Goal: Find specific page/section: Find specific page/section

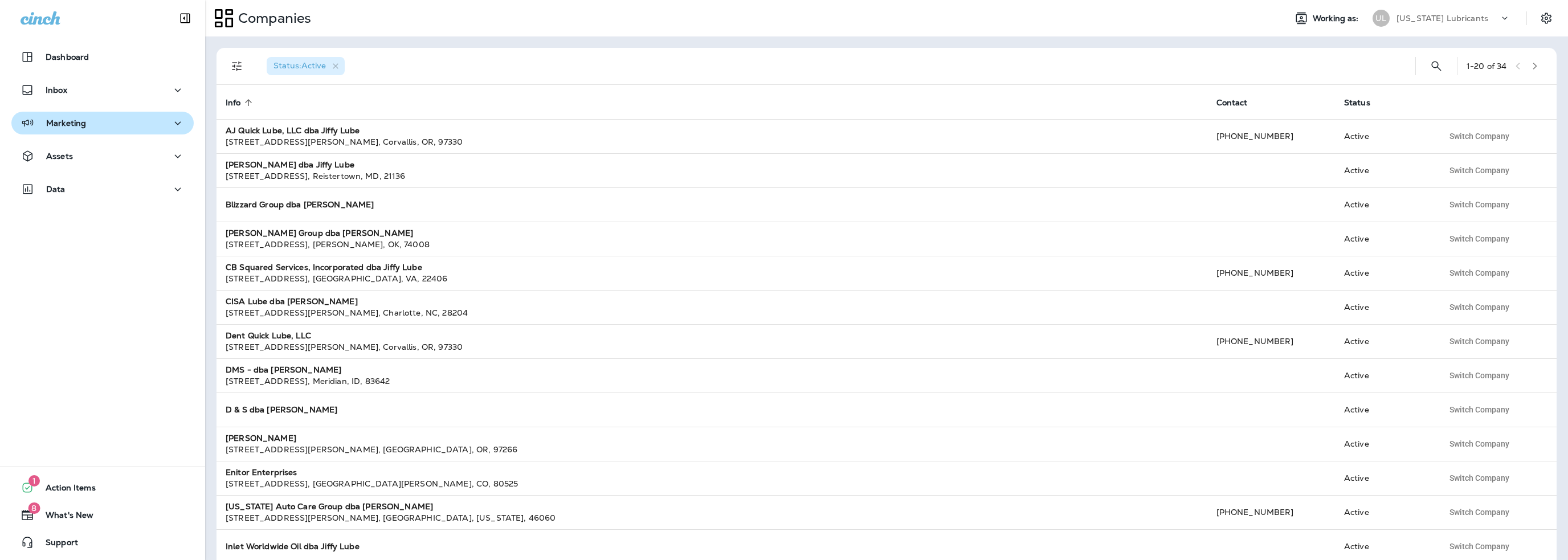
click at [68, 127] on p "Marketing" at bounding box center [66, 123] width 40 height 9
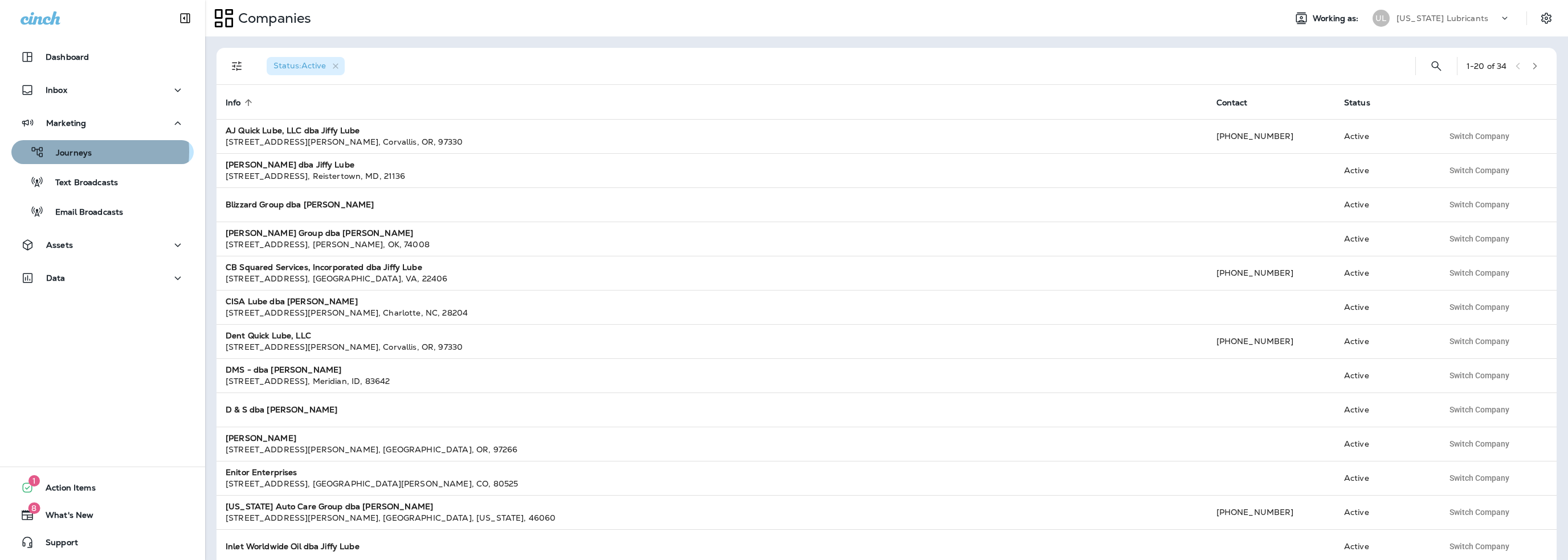
click at [70, 152] on p "Journeys" at bounding box center [68, 153] width 47 height 11
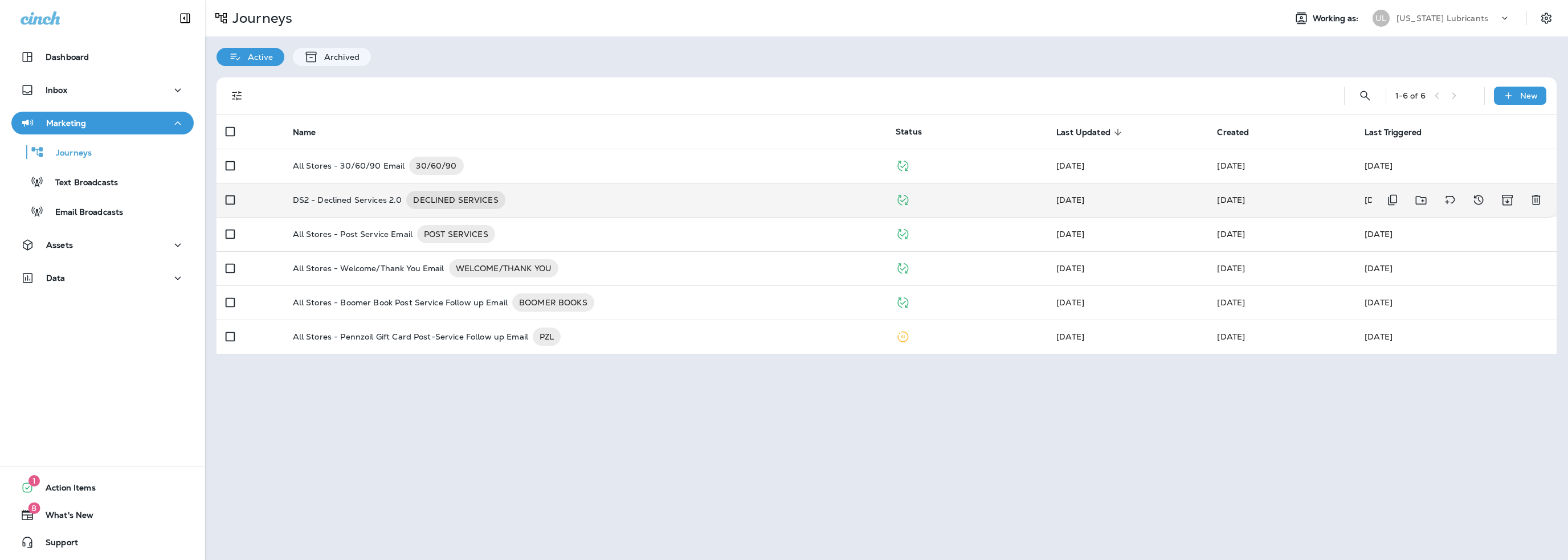
click at [383, 198] on p "DS2 - Declined Services 2.0" at bounding box center [347, 200] width 109 height 18
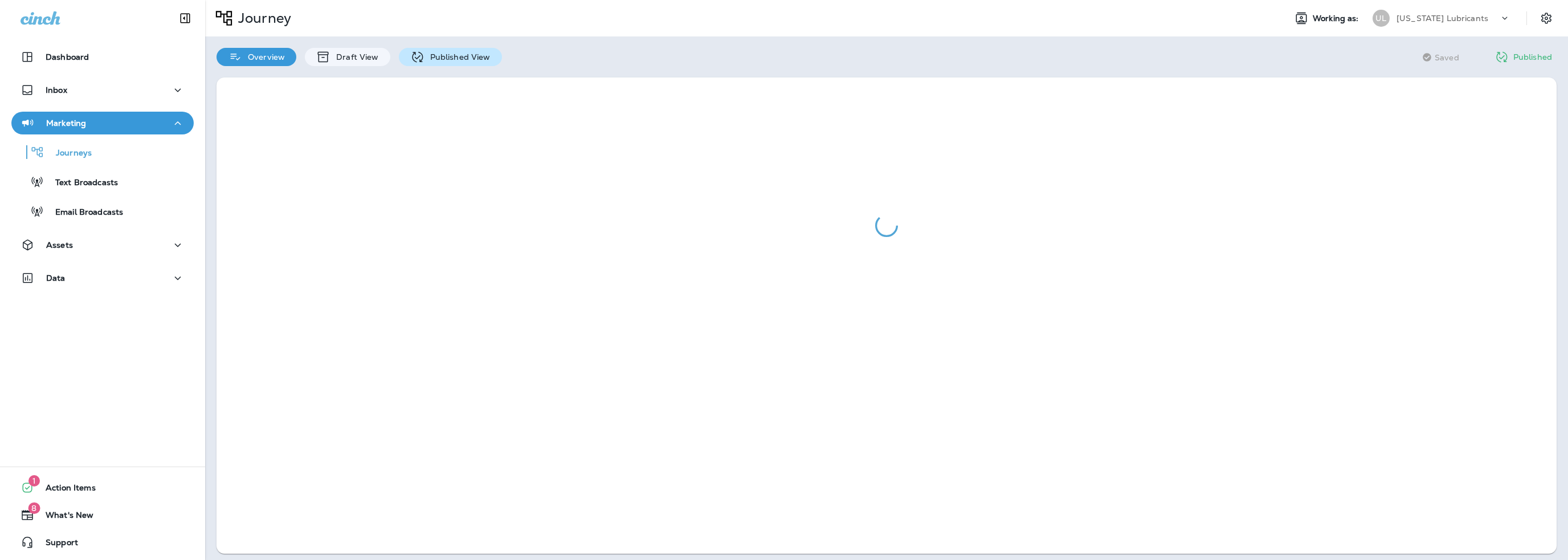
click at [440, 57] on p "Published View" at bounding box center [457, 57] width 66 height 9
